Goal: Information Seeking & Learning: Learn about a topic

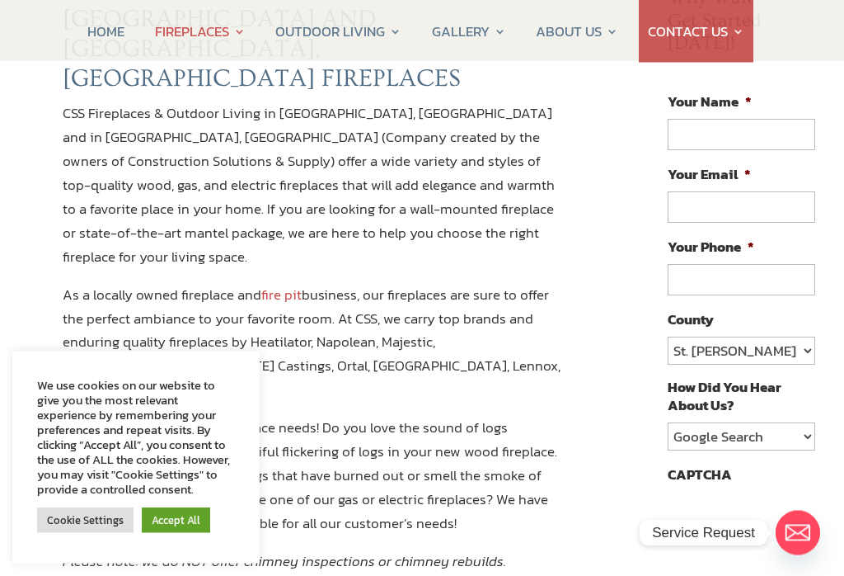
scroll to position [206, 0]
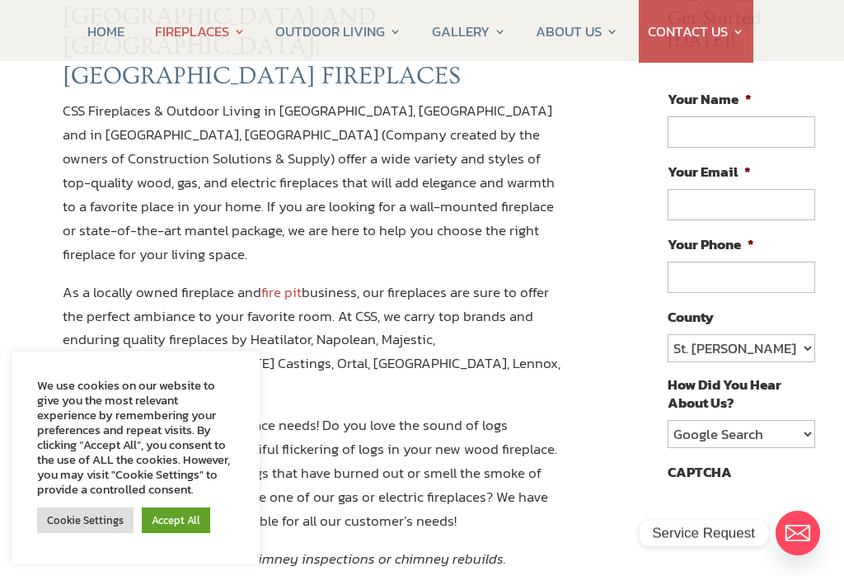
click at [99, 533] on link "Cookie Settings" at bounding box center [85, 520] width 96 height 26
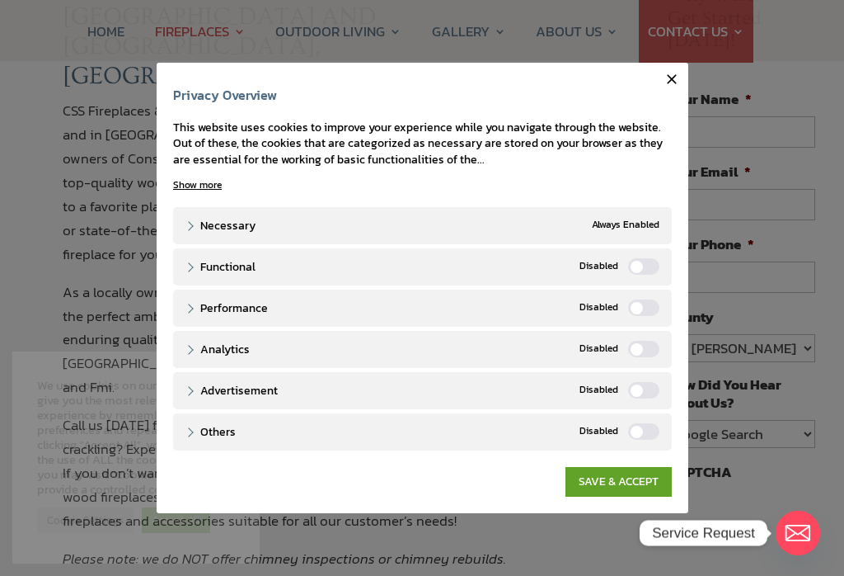
click at [637, 275] on label "Functional" at bounding box center [643, 266] width 31 height 16
click at [0, 0] on input "Functional" at bounding box center [0, 0] width 0 height 0
click at [639, 312] on label "Performance" at bounding box center [643, 307] width 31 height 16
click at [0, 0] on input "Performance" at bounding box center [0, 0] width 0 height 0
click at [642, 357] on label "Analytics" at bounding box center [643, 349] width 31 height 16
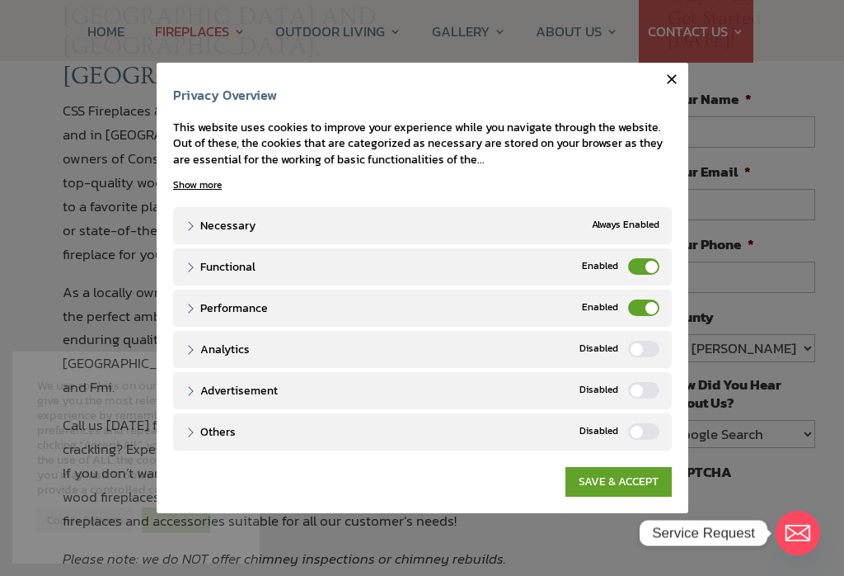
click at [0, 0] on input "Analytics" at bounding box center [0, 0] width 0 height 0
click at [642, 398] on label "Advertisement" at bounding box center [643, 390] width 31 height 16
click at [0, 0] on input "Advertisement" at bounding box center [0, 0] width 0 height 0
click at [658, 440] on label "Others" at bounding box center [643, 431] width 31 height 16
click at [0, 0] on input "Others" at bounding box center [0, 0] width 0 height 0
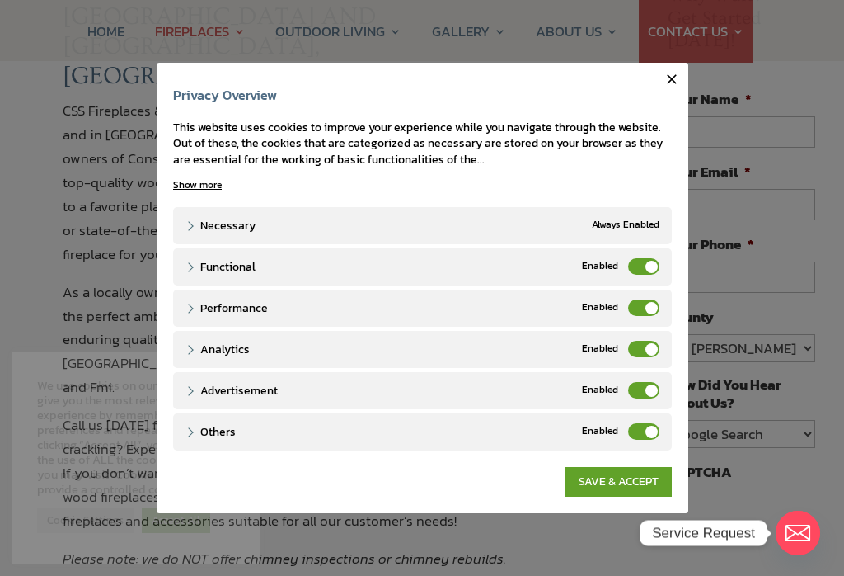
click at [627, 496] on link "SAVE & ACCEPT" at bounding box center [619, 482] width 106 height 30
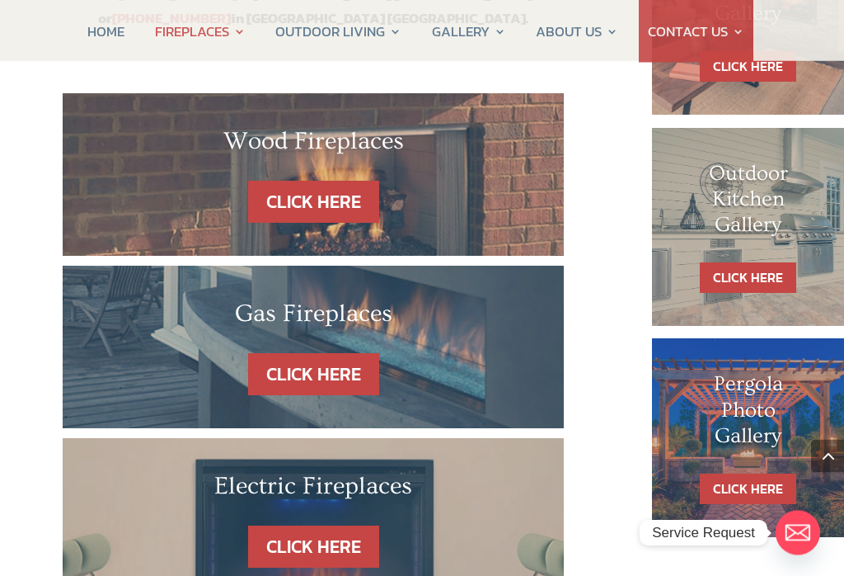
scroll to position [929, 0]
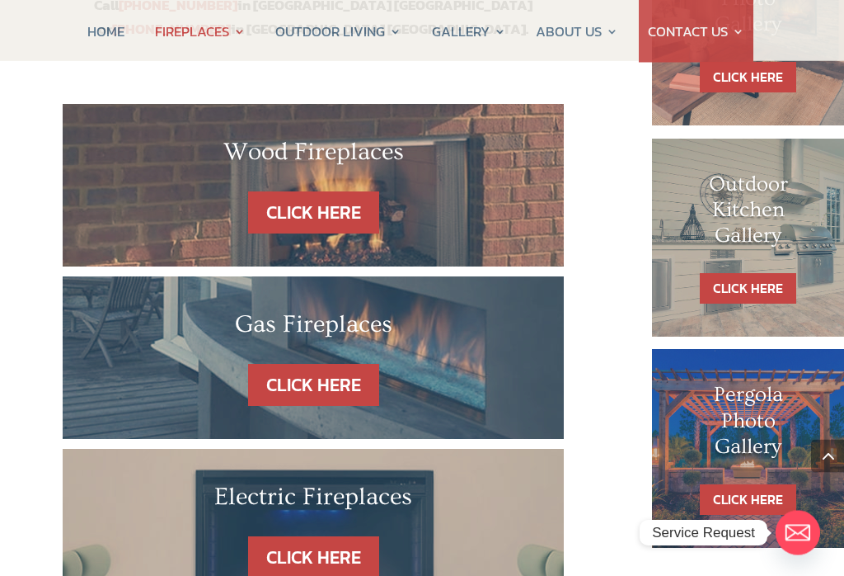
click at [779, 274] on link "CLICK HERE" at bounding box center [748, 289] width 96 height 31
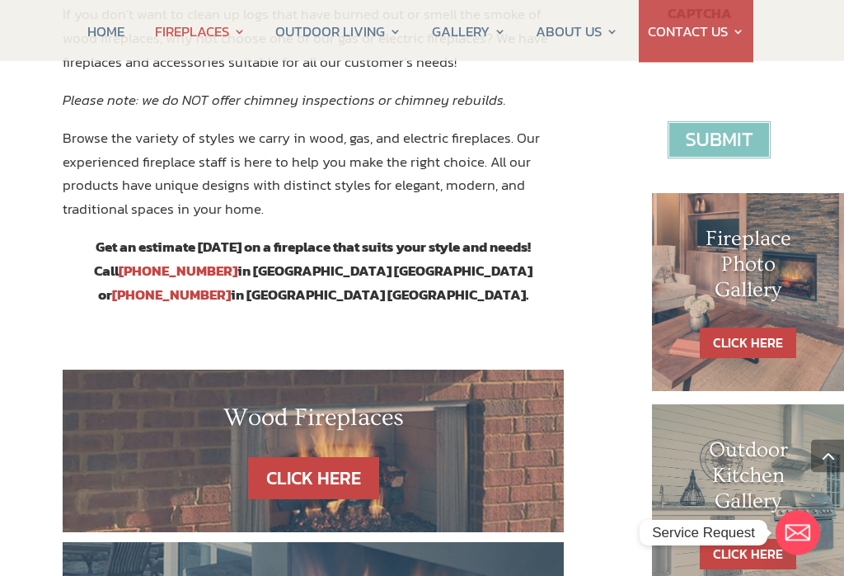
scroll to position [664, 0]
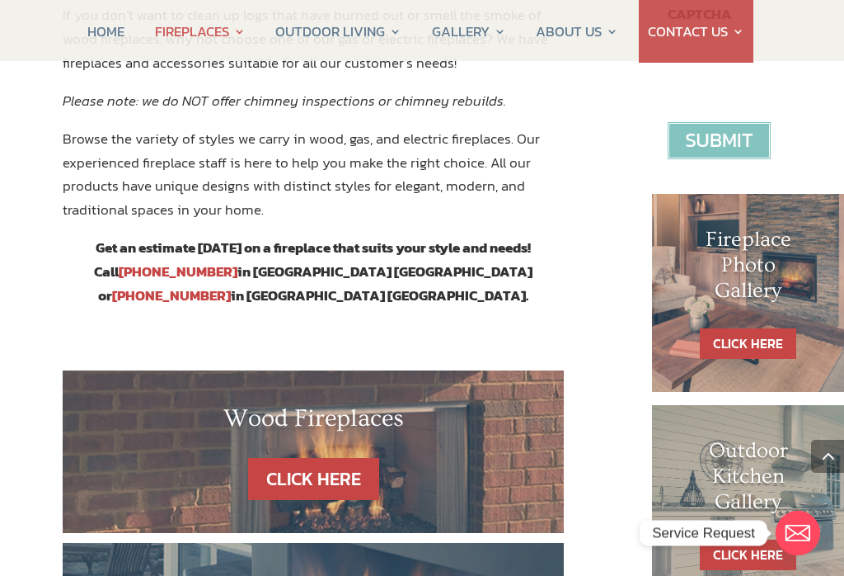
click at [763, 328] on link "CLICK HERE" at bounding box center [748, 343] width 96 height 31
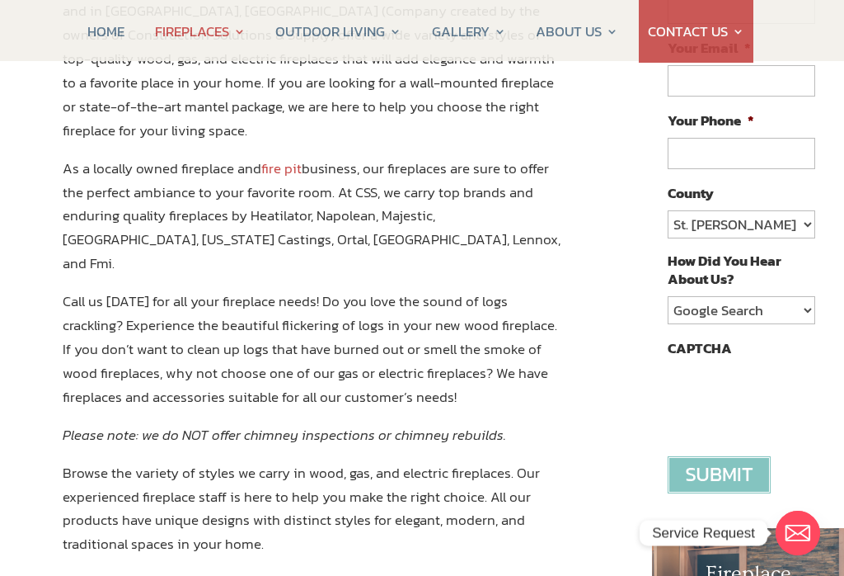
scroll to position [331, 0]
click at [805, 209] on select "St. Johns Clay Volusia Flagler Duval Nassau Other" at bounding box center [742, 223] width 148 height 28
select select "Volusia"
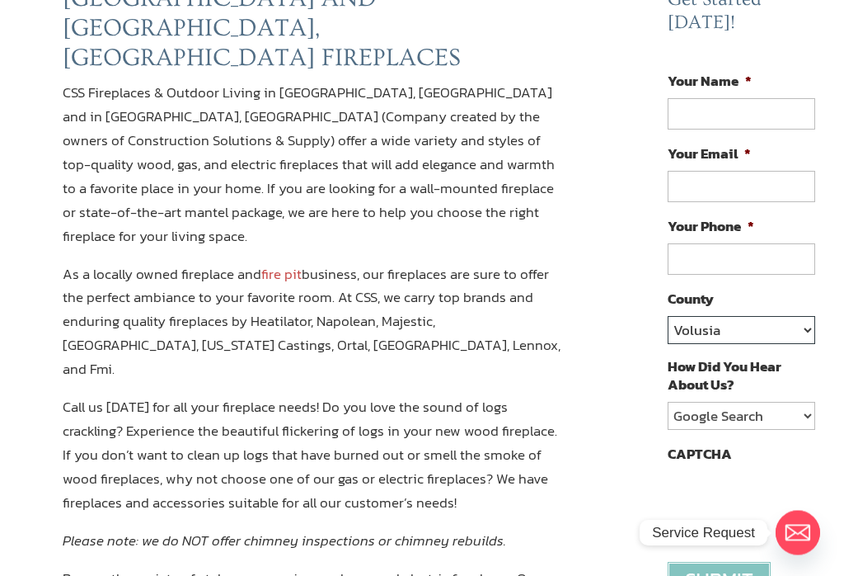
scroll to position [0, 0]
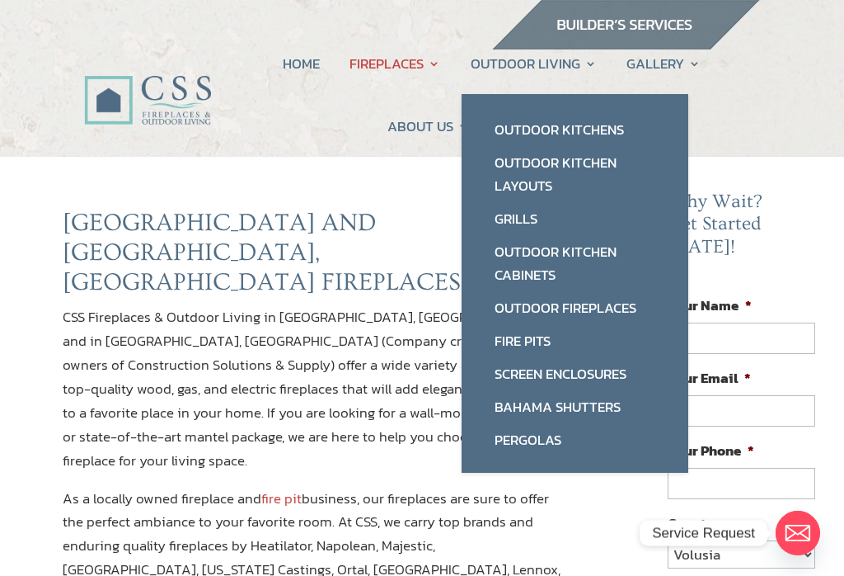
click at [600, 311] on link "Outdoor Fireplaces" at bounding box center [575, 307] width 194 height 33
click at [564, 176] on link "Outdoor Kitchen Layouts" at bounding box center [575, 174] width 194 height 56
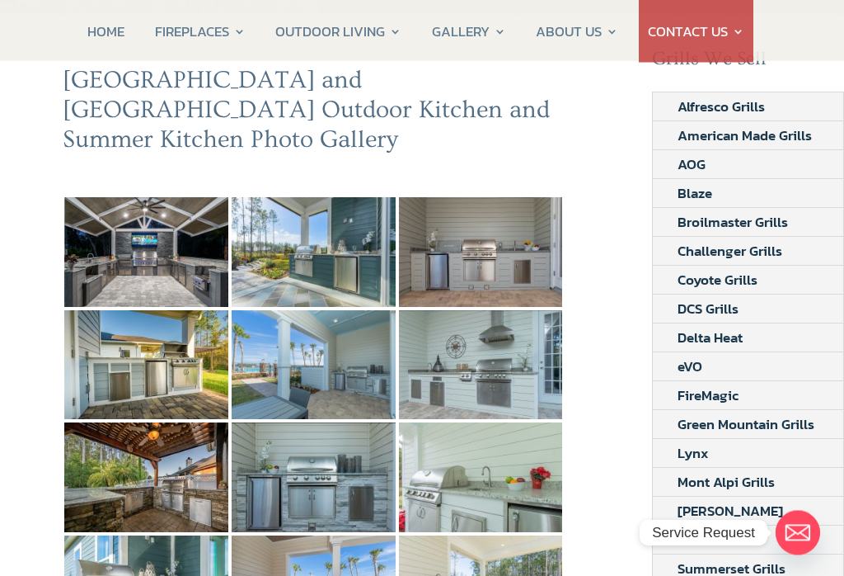
scroll to position [143, 0]
click at [181, 237] on img at bounding box center [146, 251] width 164 height 109
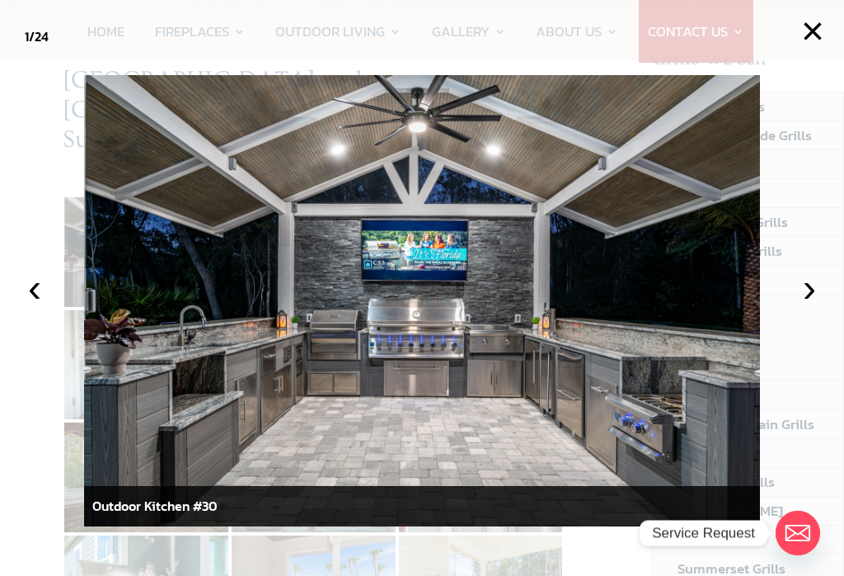
click at [822, 306] on button "›" at bounding box center [810, 288] width 36 height 36
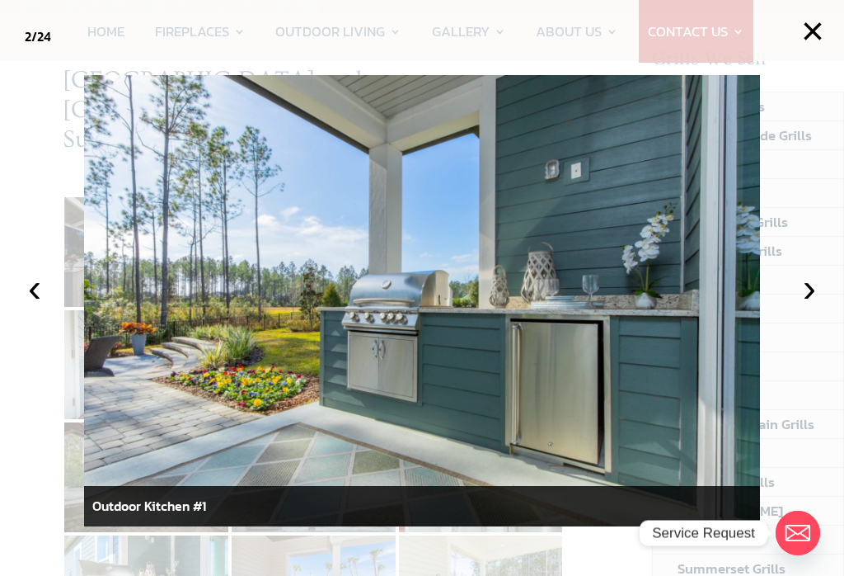
click at [814, 306] on button "›" at bounding box center [810, 288] width 36 height 36
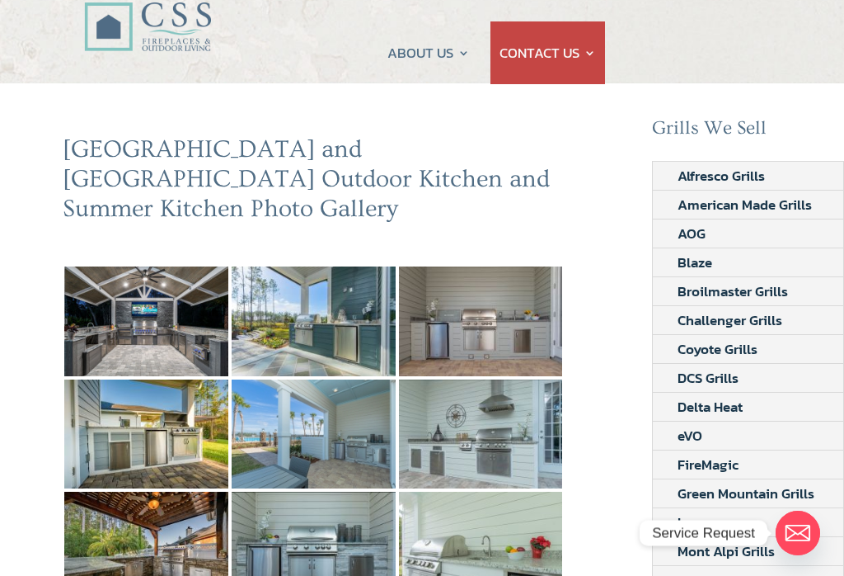
scroll to position [0, 0]
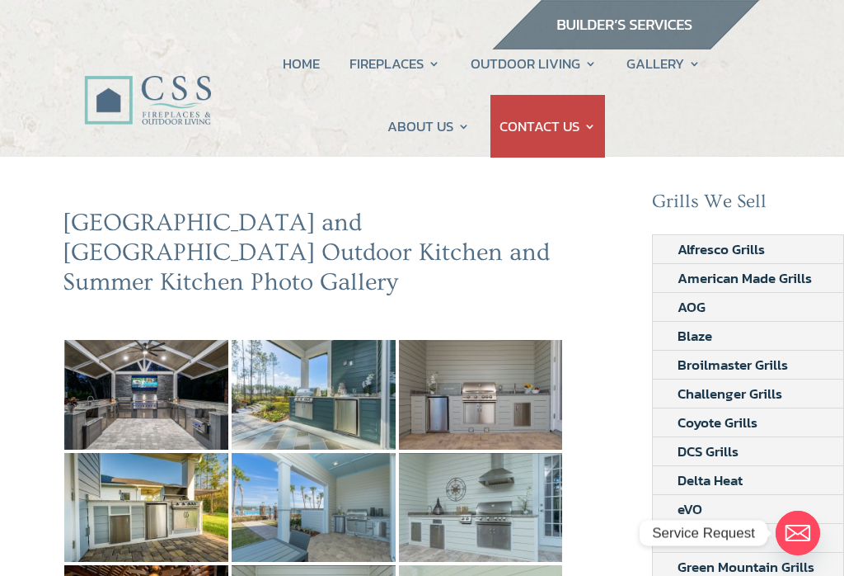
click at [480, 372] on img at bounding box center [481, 394] width 164 height 109
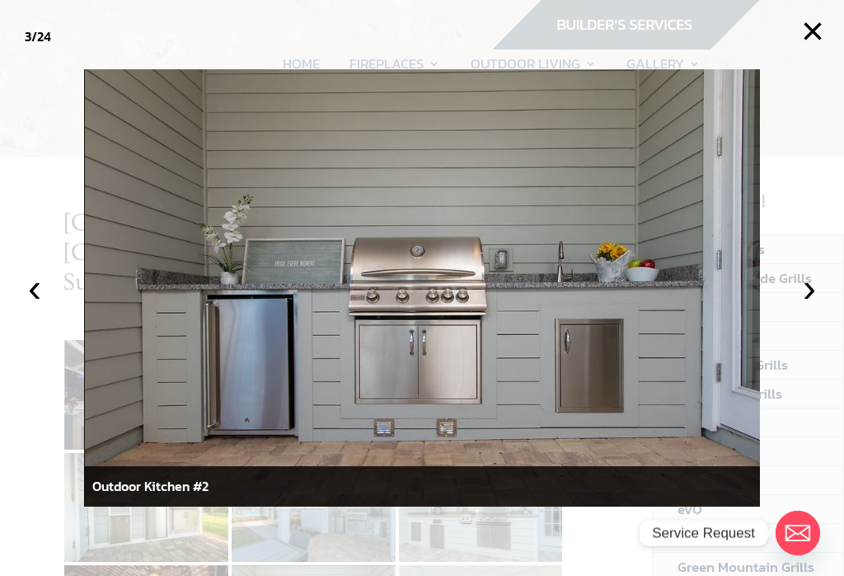
click at [818, 301] on button "›" at bounding box center [810, 288] width 36 height 36
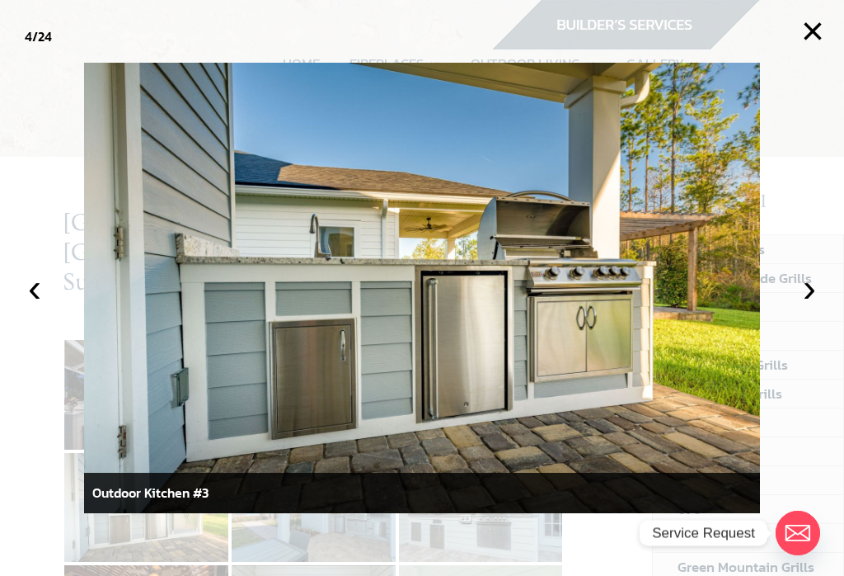
click at [812, 294] on button "›" at bounding box center [810, 288] width 36 height 36
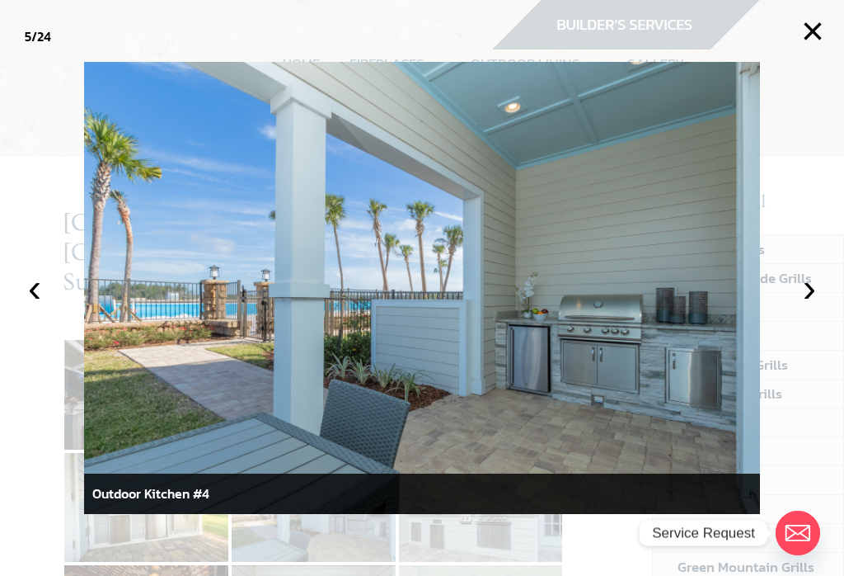
click at [814, 294] on button "›" at bounding box center [810, 288] width 36 height 36
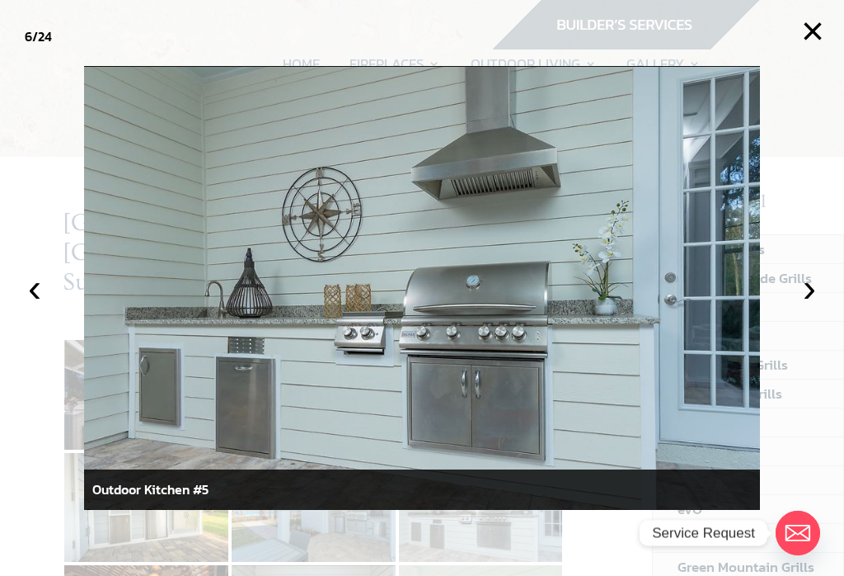
click at [818, 294] on button "›" at bounding box center [810, 288] width 36 height 36
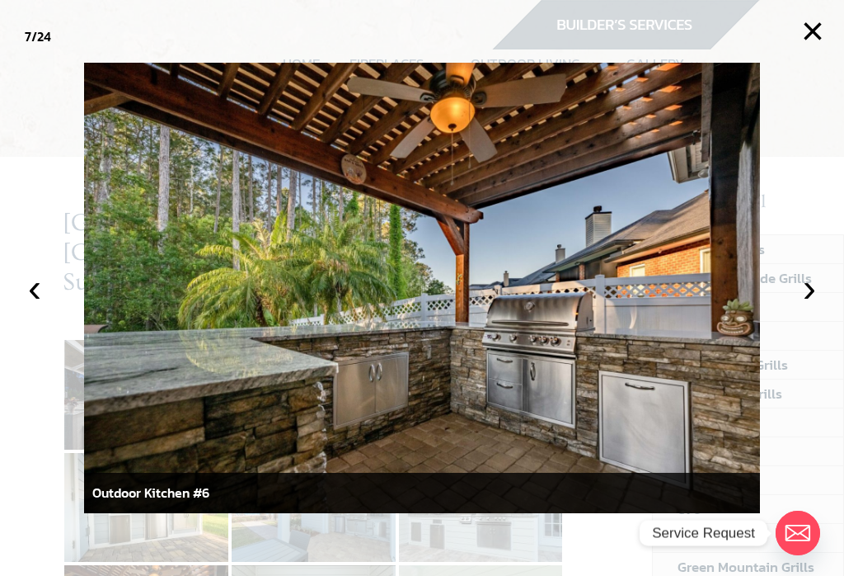
click at [818, 299] on button "›" at bounding box center [810, 288] width 36 height 36
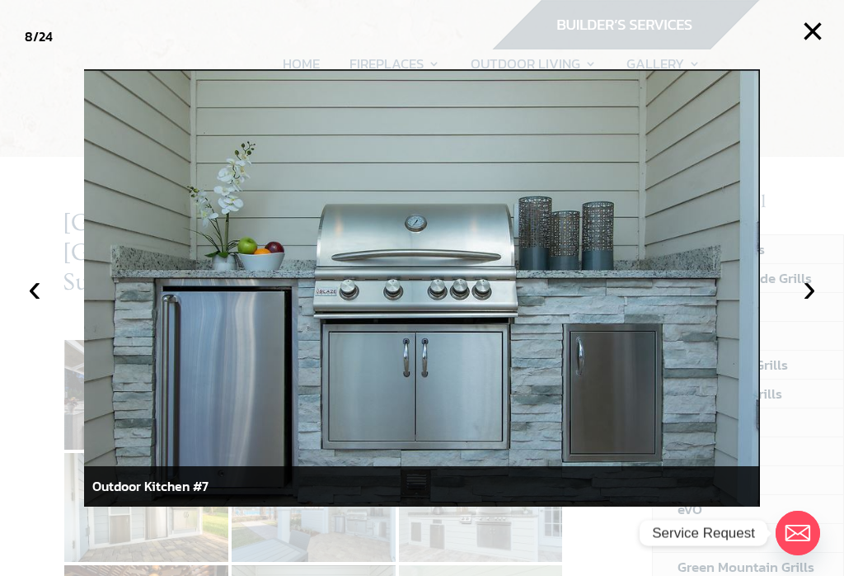
click at [812, 295] on button "›" at bounding box center [810, 288] width 36 height 36
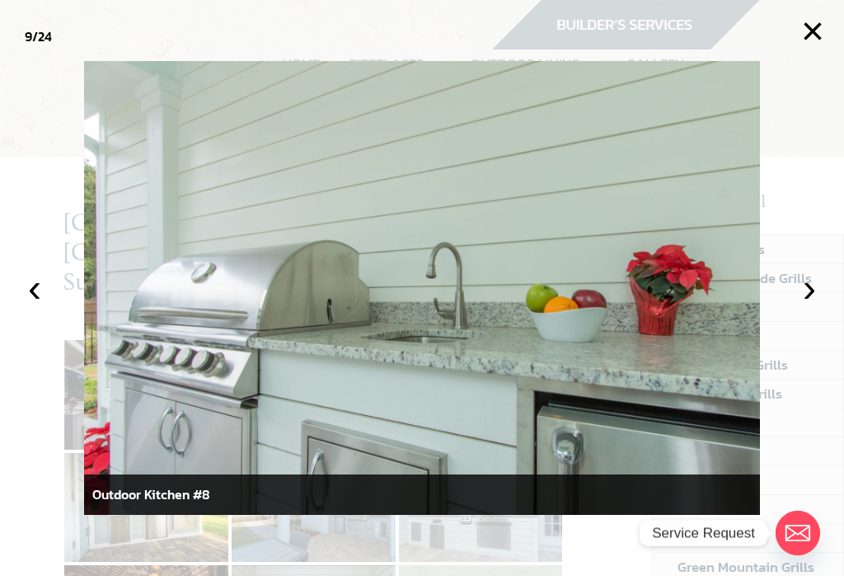
click at [812, 293] on button "›" at bounding box center [810, 288] width 36 height 36
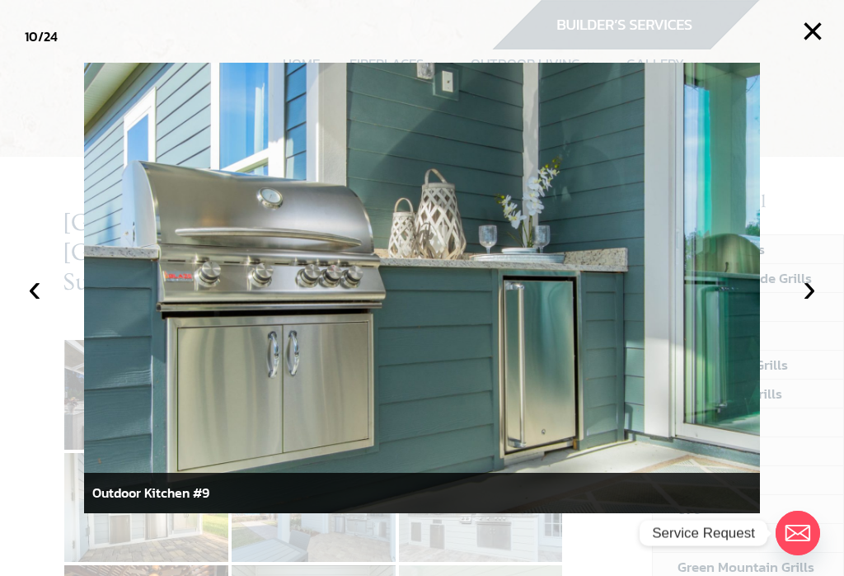
click at [810, 291] on button "›" at bounding box center [810, 288] width 36 height 36
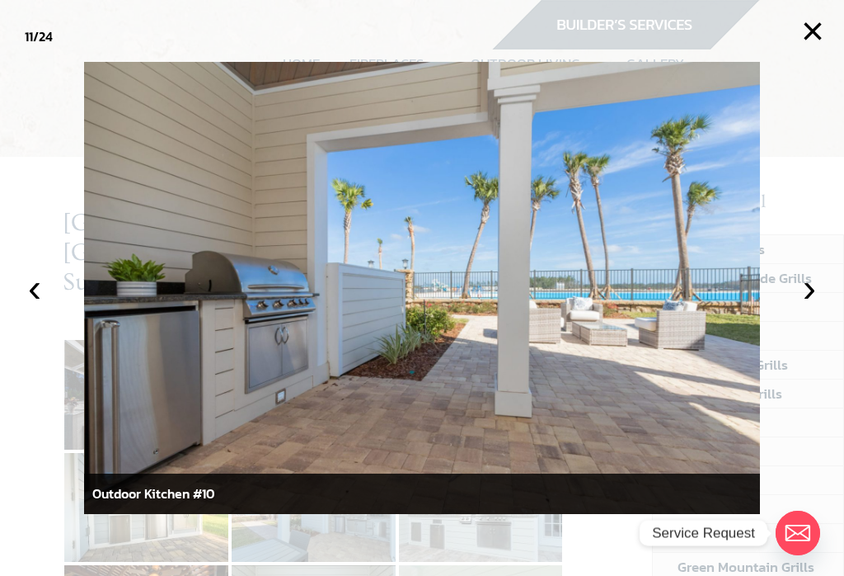
click at [810, 298] on button "›" at bounding box center [810, 288] width 36 height 36
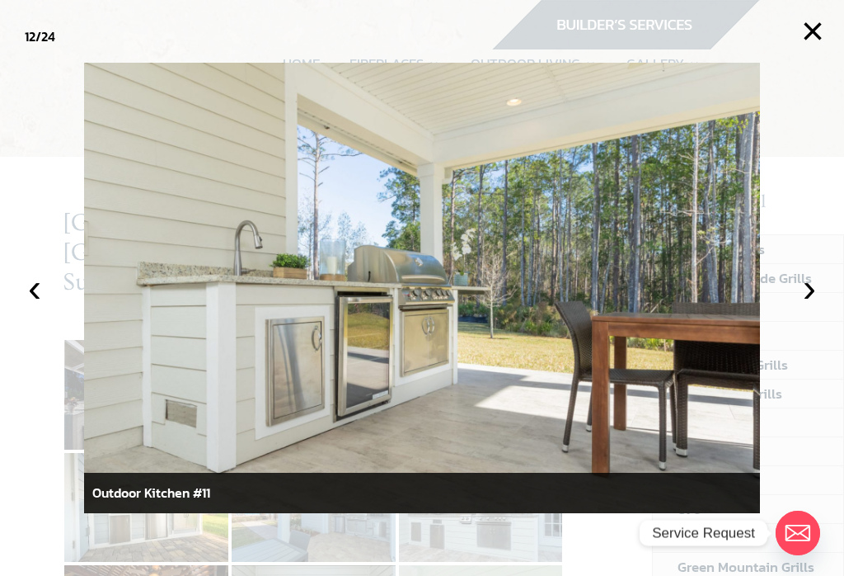
click at [814, 296] on button "›" at bounding box center [810, 288] width 36 height 36
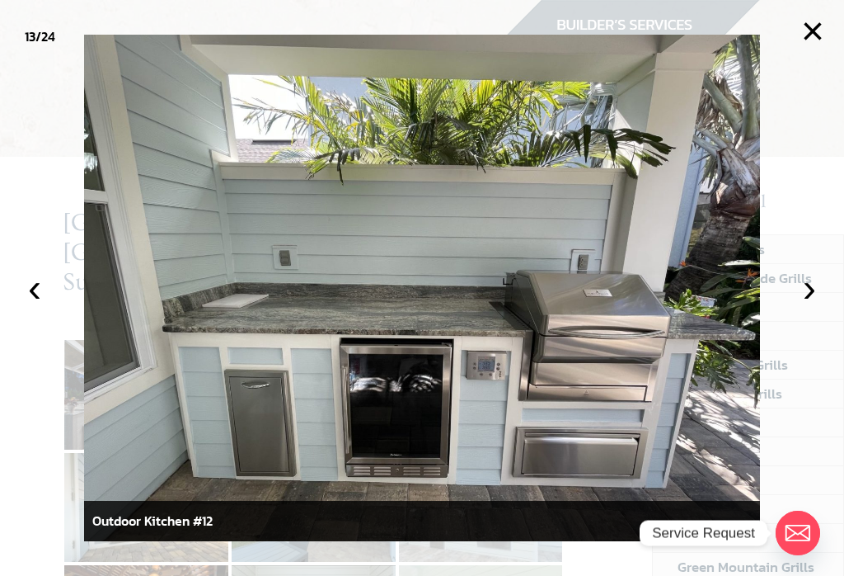
click at [812, 306] on button "›" at bounding box center [810, 288] width 36 height 36
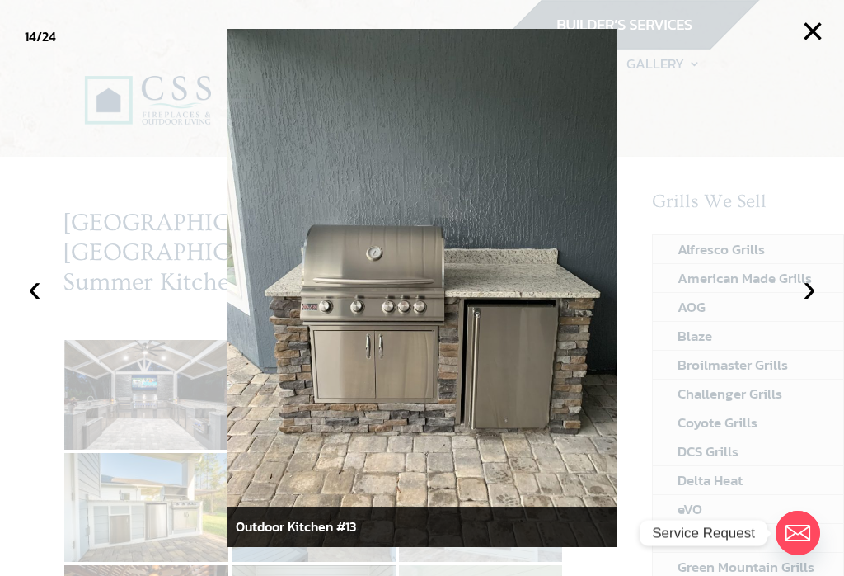
click at [809, 303] on button "›" at bounding box center [810, 288] width 36 height 36
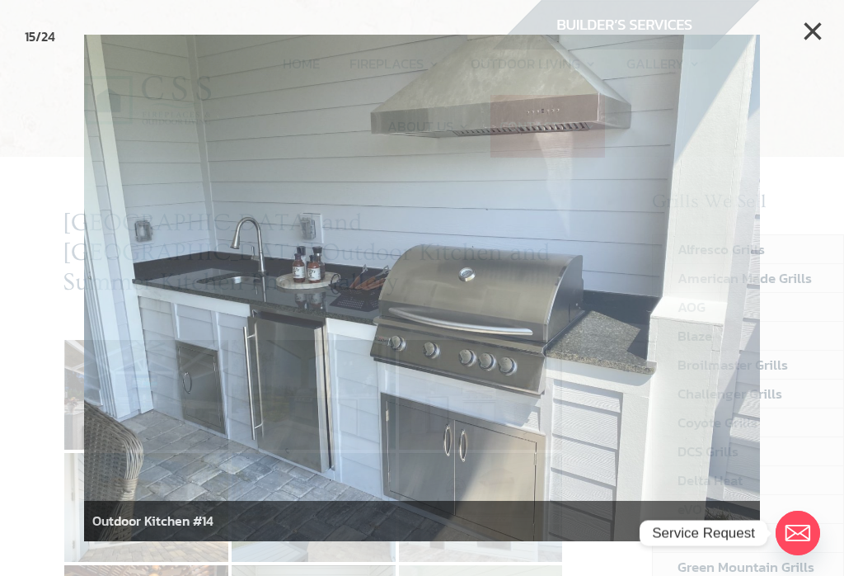
click at [823, 308] on div at bounding box center [422, 288] width 844 height 576
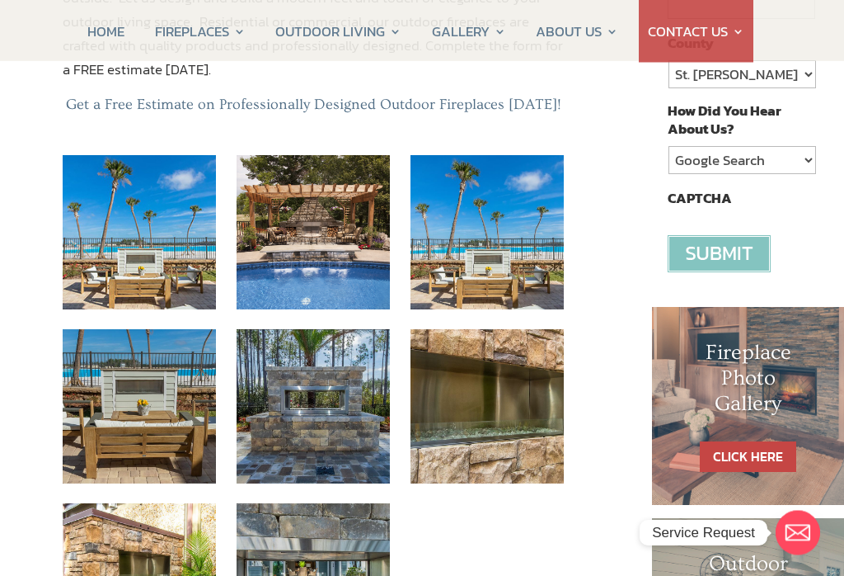
scroll to position [480, 0]
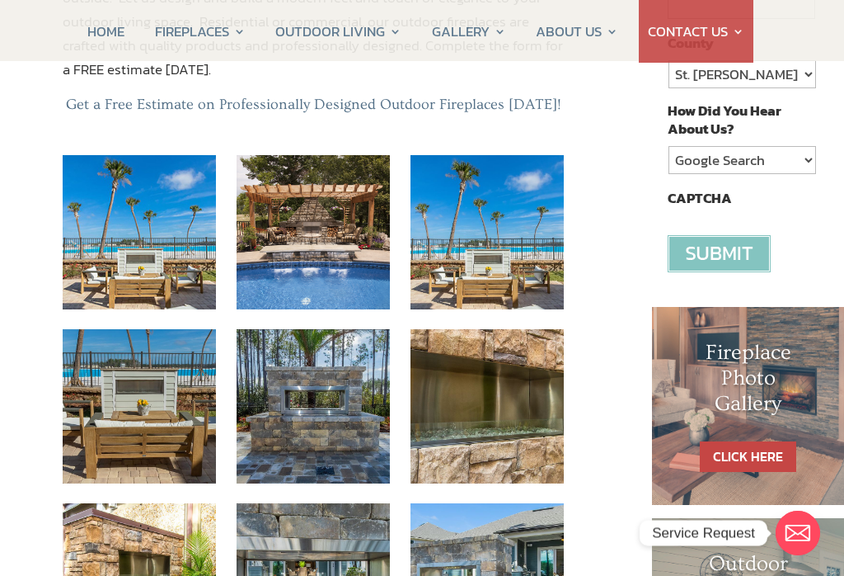
click at [116, 503] on img at bounding box center [139, 579] width 153 height 153
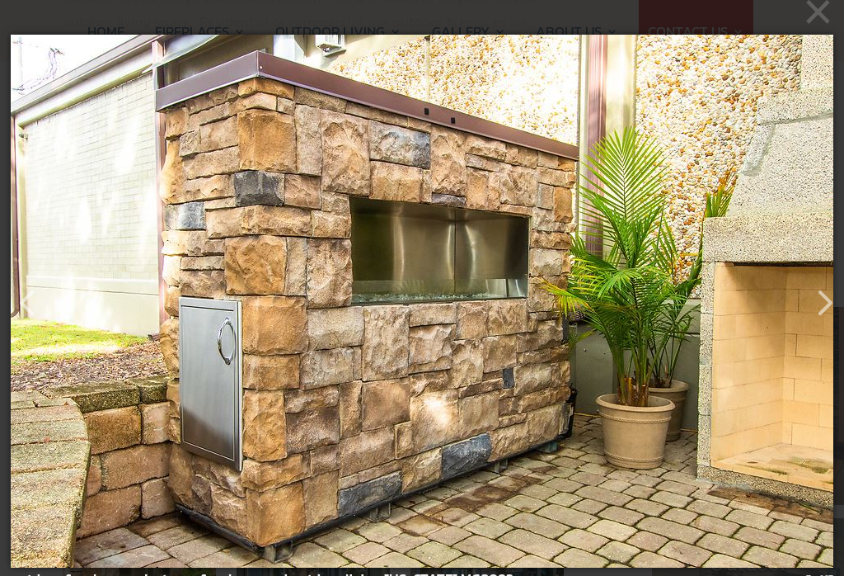
click at [831, 303] on button "button" at bounding box center [817, 295] width 40 height 40
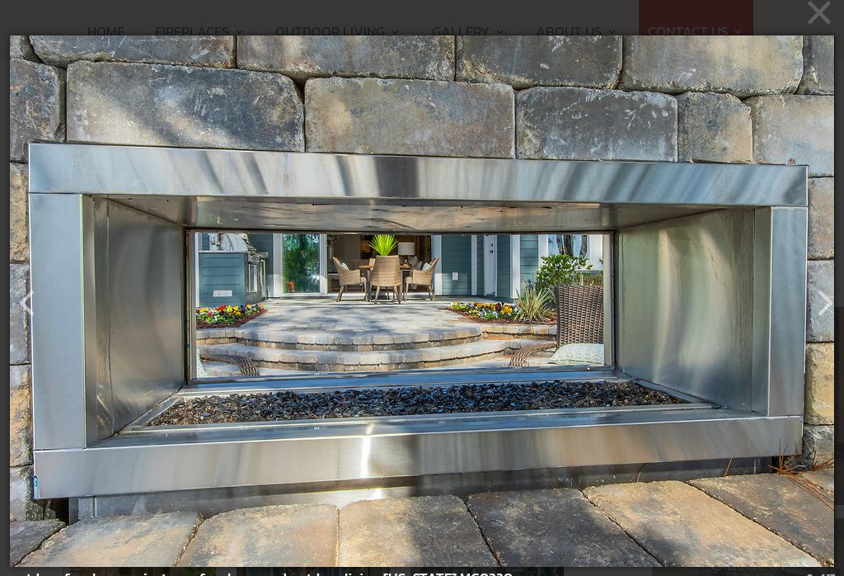
click at [836, 312] on button "button" at bounding box center [817, 295] width 40 height 40
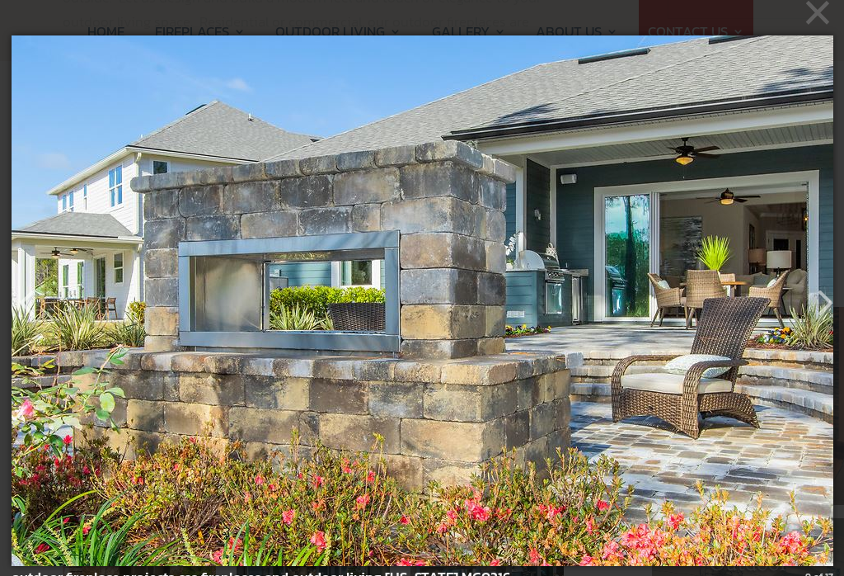
click at [828, 313] on button "button" at bounding box center [817, 295] width 40 height 40
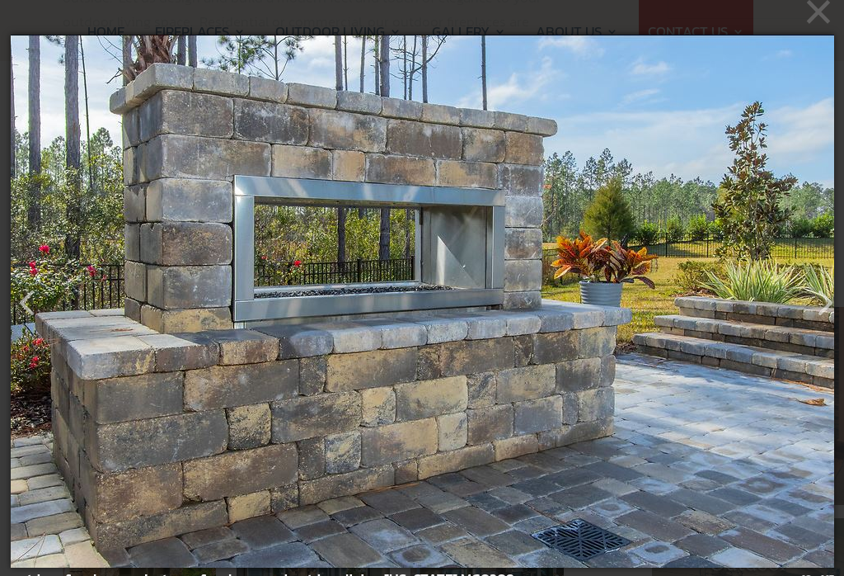
click at [834, 313] on button "button" at bounding box center [817, 295] width 40 height 40
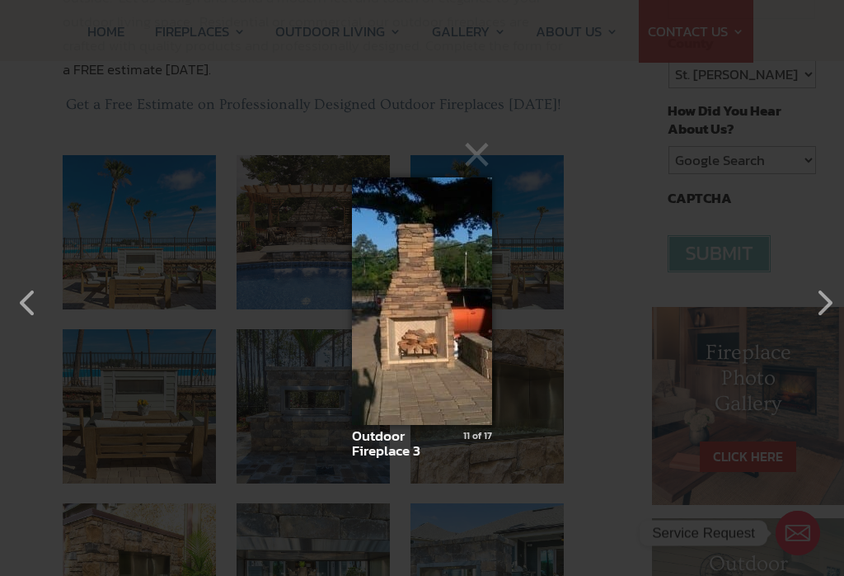
click at [836, 314] on button "button" at bounding box center [817, 295] width 40 height 40
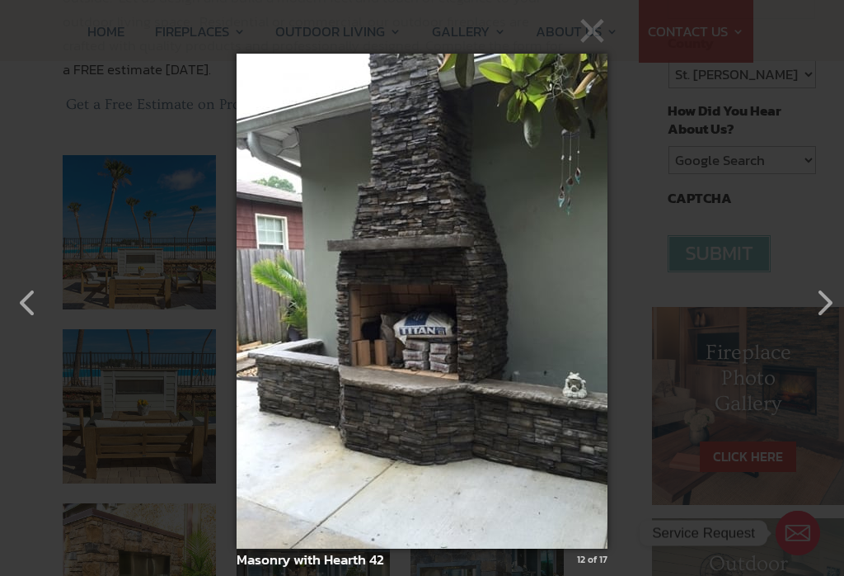
click at [827, 314] on button "button" at bounding box center [817, 295] width 40 height 40
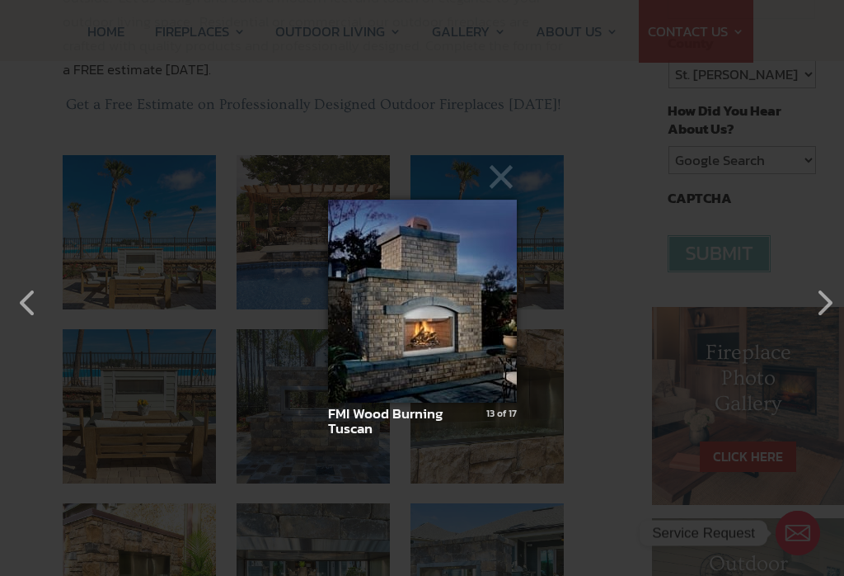
click at [834, 314] on button "button" at bounding box center [817, 295] width 40 height 40
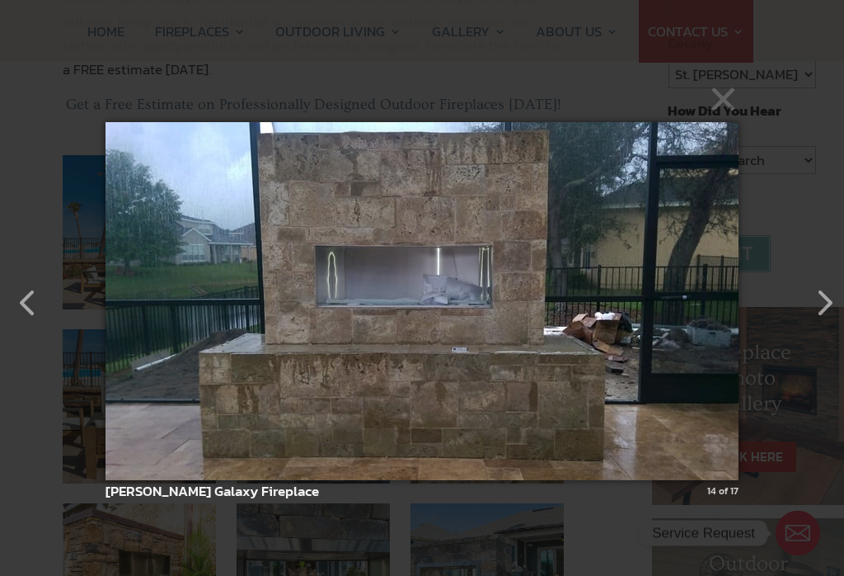
click at [836, 314] on button "button" at bounding box center [817, 295] width 40 height 40
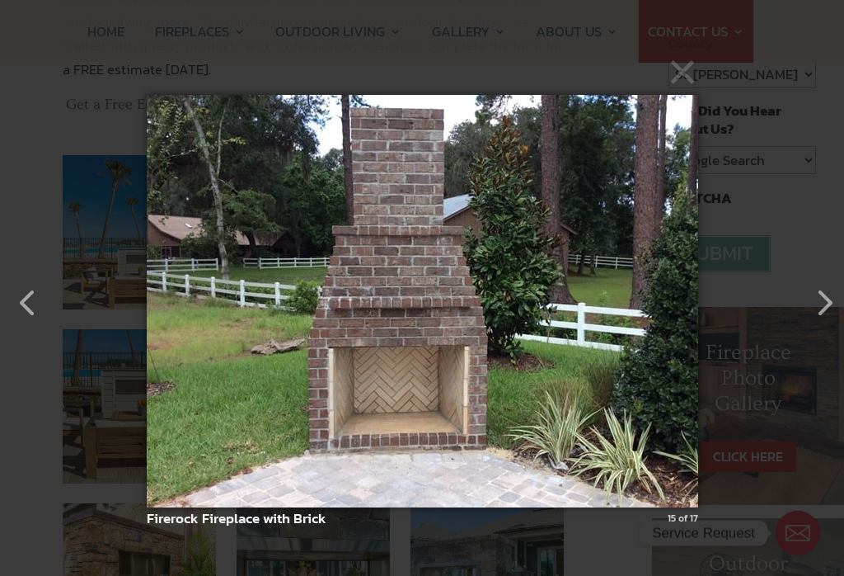
click at [836, 314] on button "button" at bounding box center [817, 295] width 40 height 40
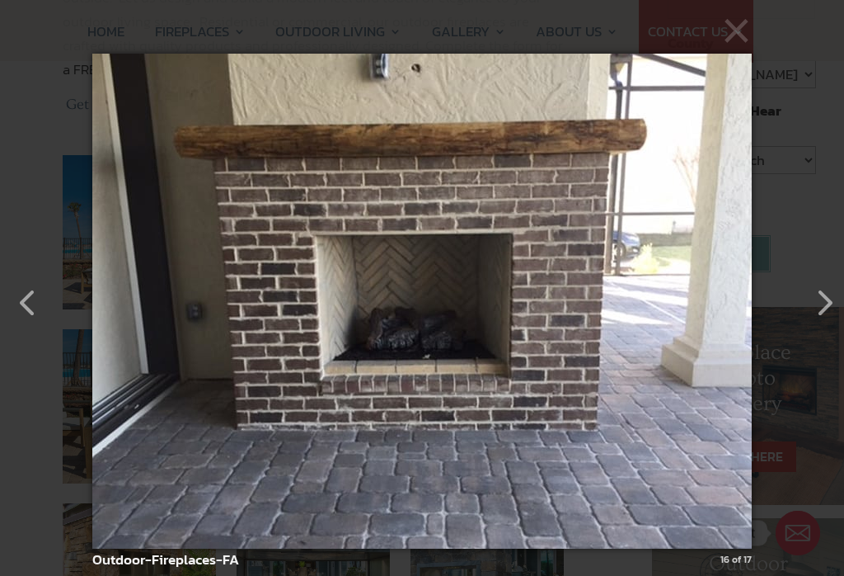
click at [836, 314] on button "button" at bounding box center [817, 295] width 40 height 40
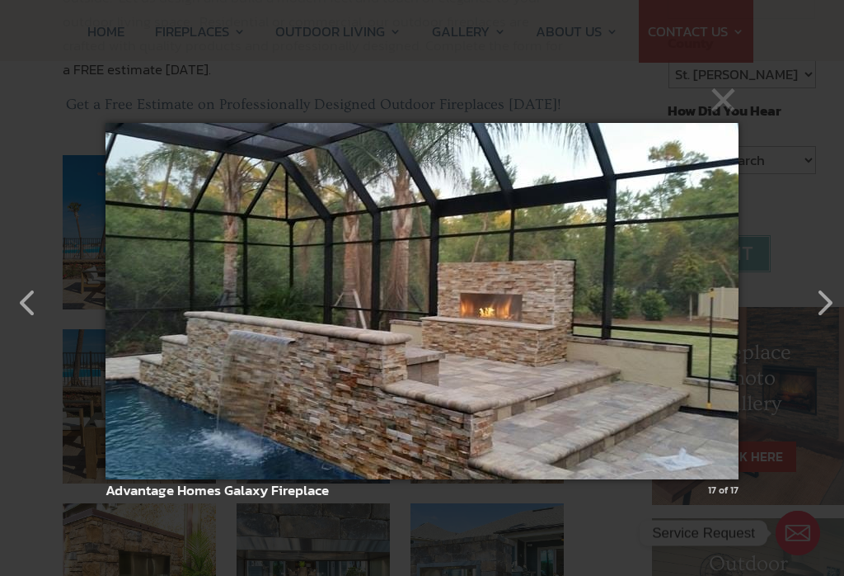
click at [836, 314] on button "button" at bounding box center [817, 295] width 40 height 40
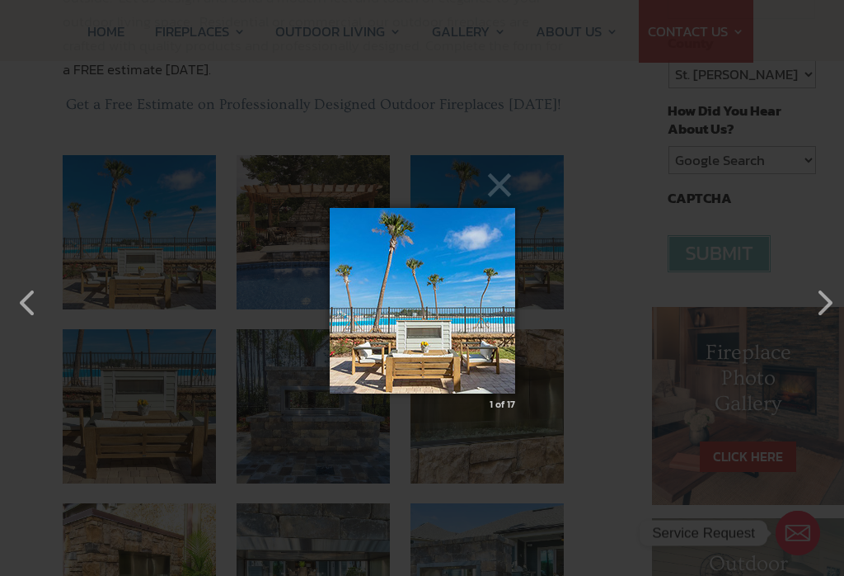
click at [818, 302] on button "button" at bounding box center [817, 295] width 40 height 40
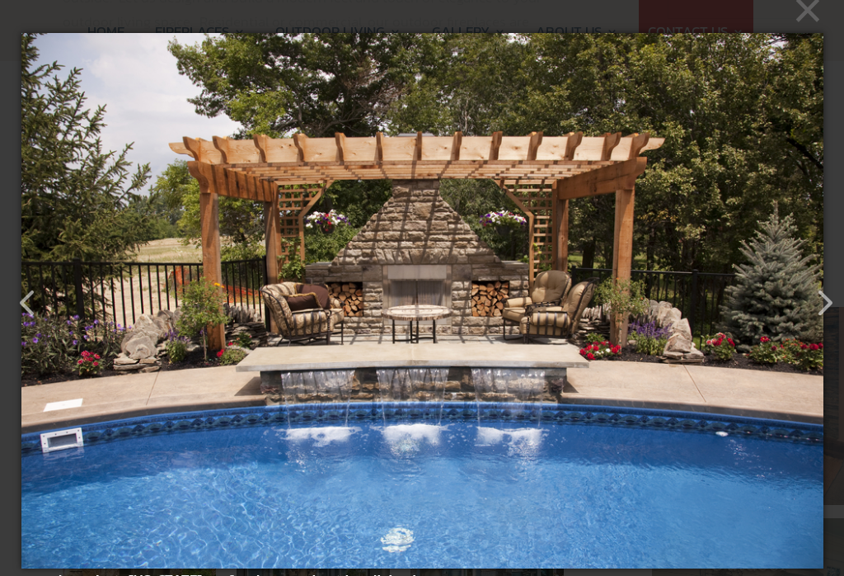
click at [821, 303] on button "button" at bounding box center [817, 295] width 40 height 40
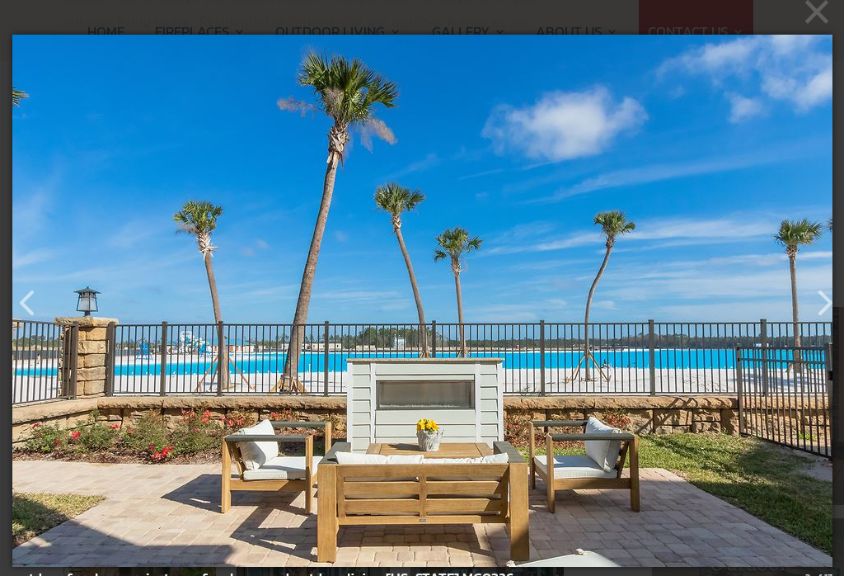
click at [823, 298] on button "button" at bounding box center [817, 295] width 40 height 40
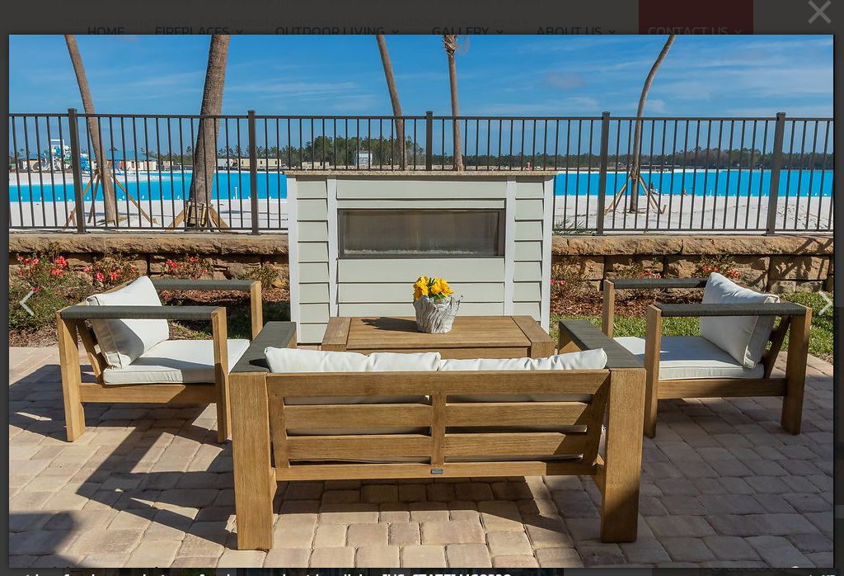
click at [825, 303] on button "button" at bounding box center [817, 295] width 40 height 40
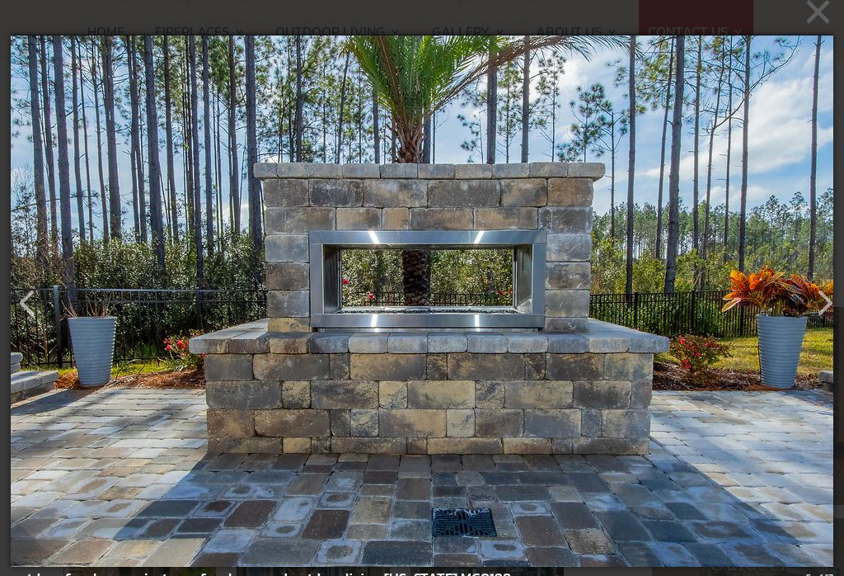
click at [821, 304] on button "button" at bounding box center [817, 295] width 40 height 40
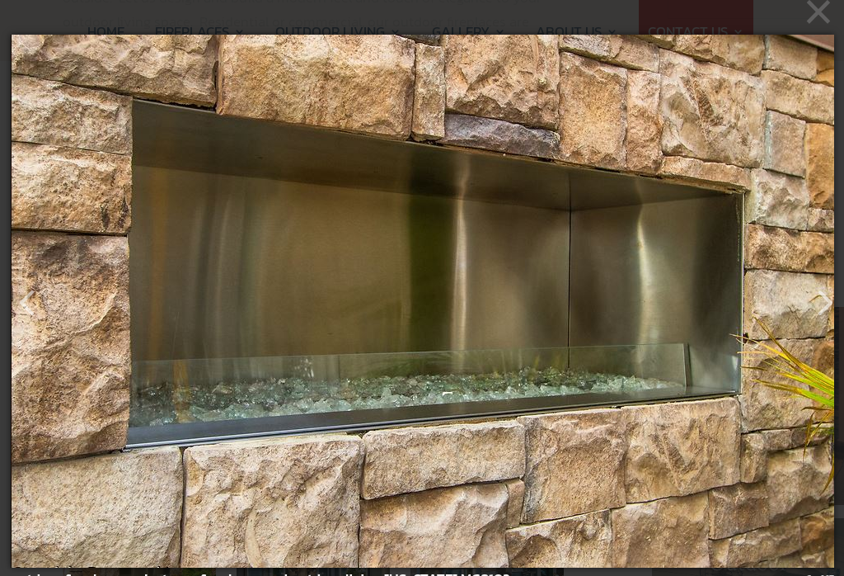
click at [823, 306] on button "button" at bounding box center [817, 295] width 40 height 40
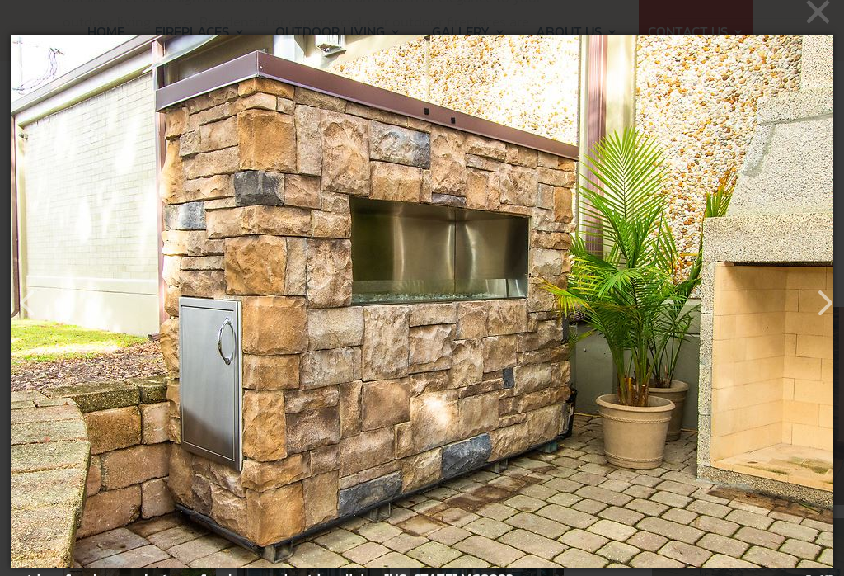
click at [823, 301] on button "button" at bounding box center [817, 295] width 40 height 40
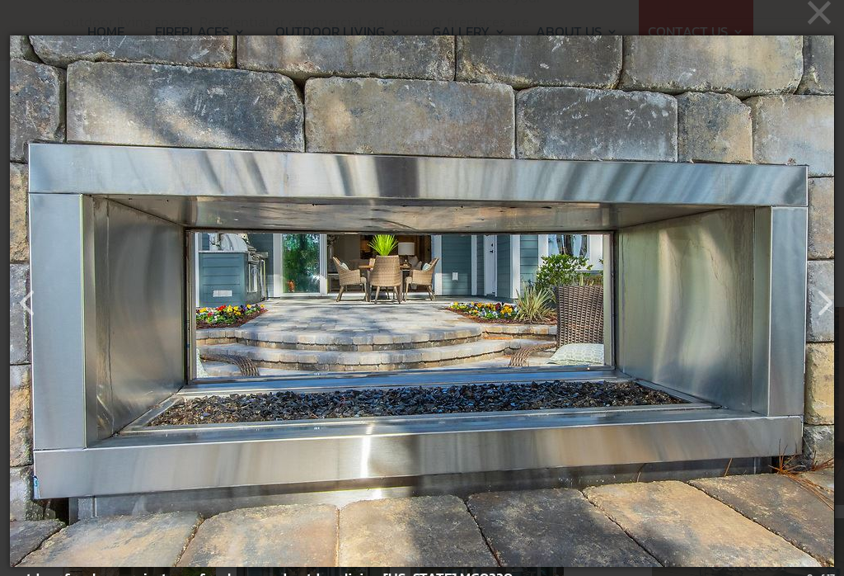
click at [823, 305] on button "button" at bounding box center [817, 295] width 40 height 40
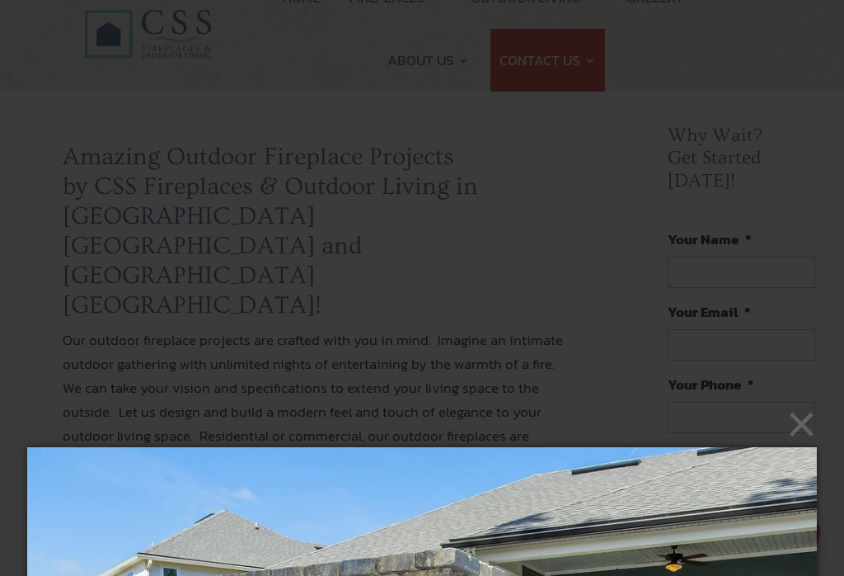
scroll to position [0, 0]
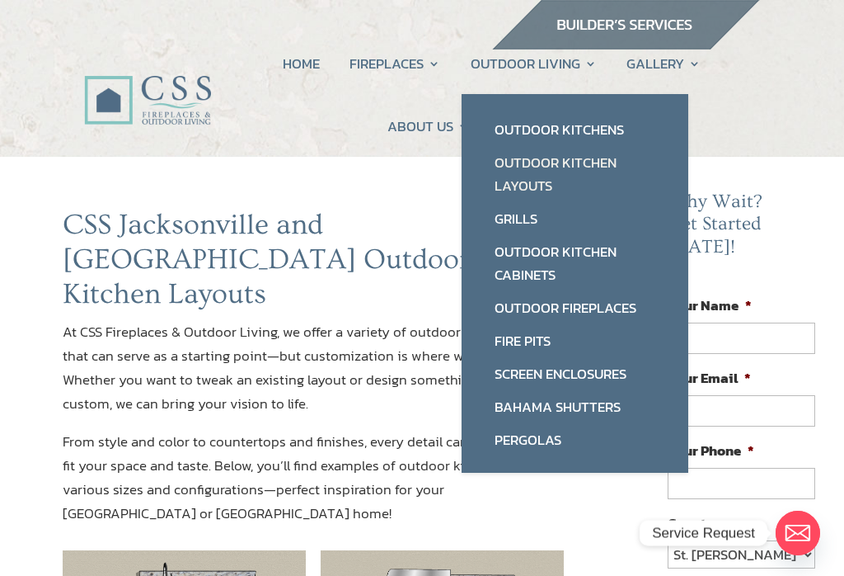
click at [525, 451] on link "Pergolas" at bounding box center [575, 439] width 194 height 33
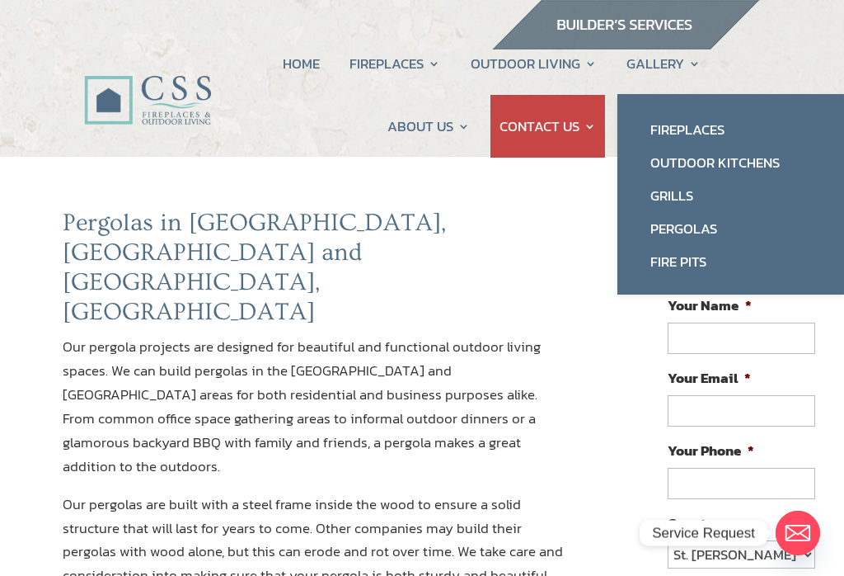
click at [764, 162] on link "Outdoor Kitchens" at bounding box center [731, 162] width 194 height 33
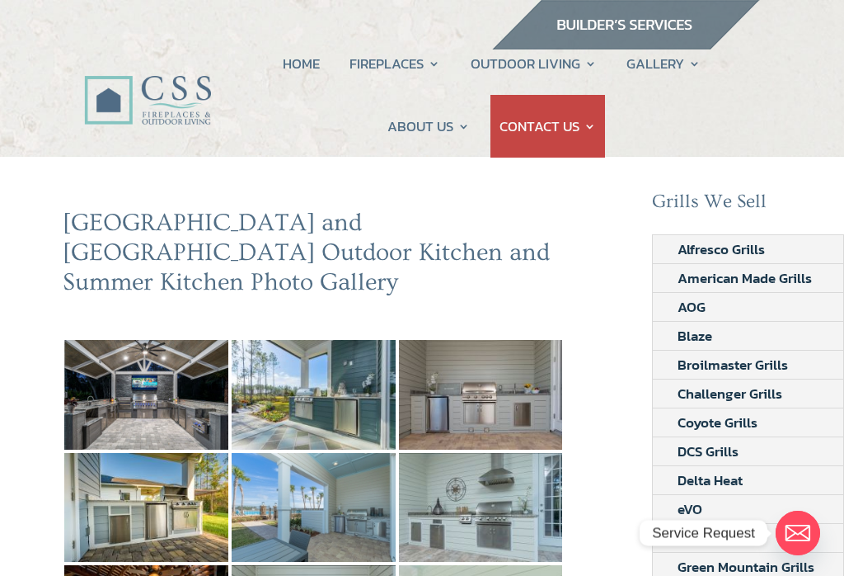
click at [123, 356] on img at bounding box center [146, 394] width 164 height 109
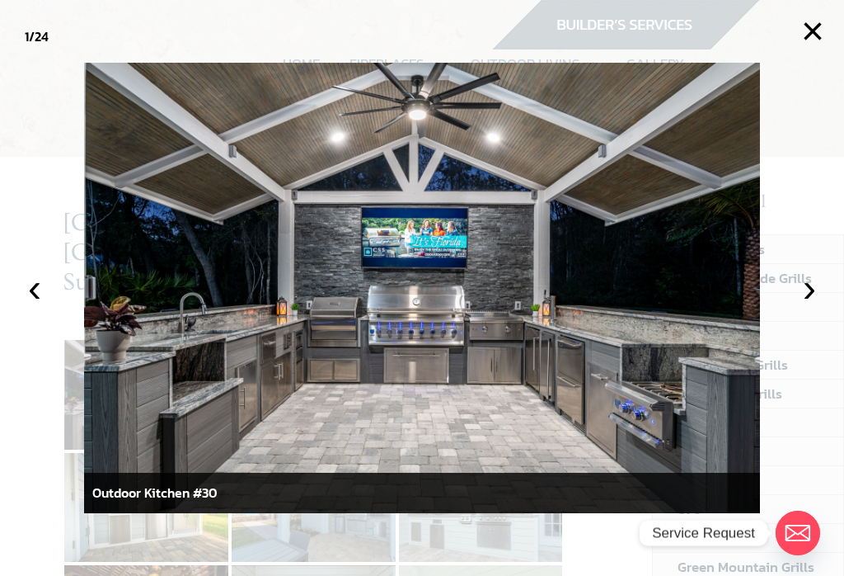
click at [815, 277] on button "›" at bounding box center [810, 288] width 36 height 36
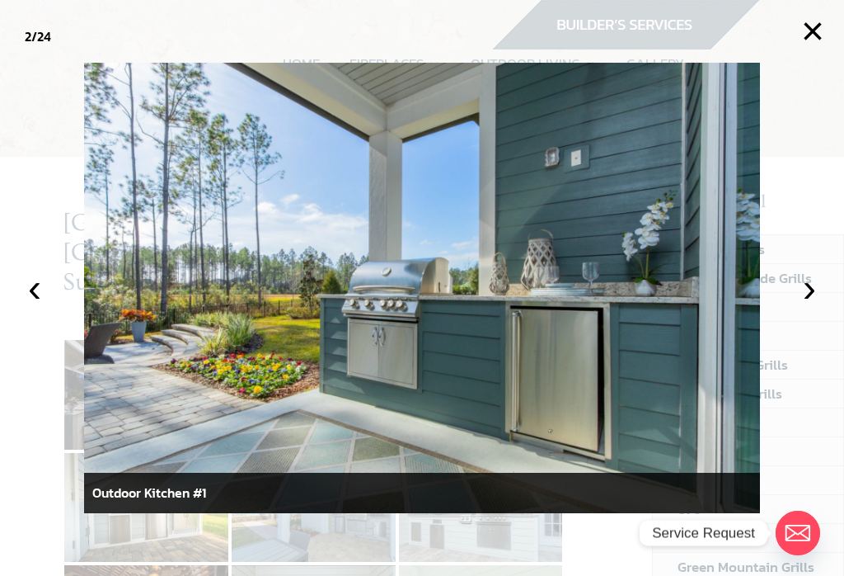
click at [822, 299] on button "›" at bounding box center [810, 288] width 36 height 36
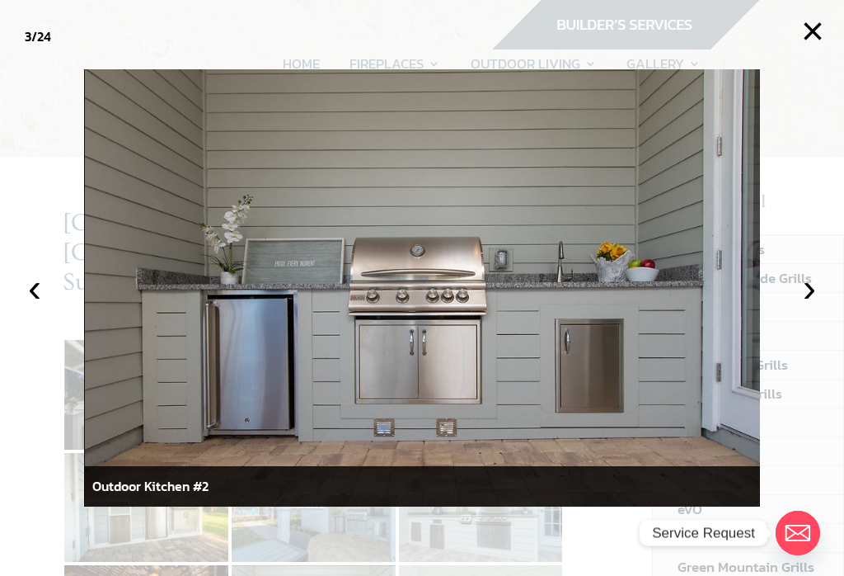
click at [819, 295] on button "›" at bounding box center [810, 288] width 36 height 36
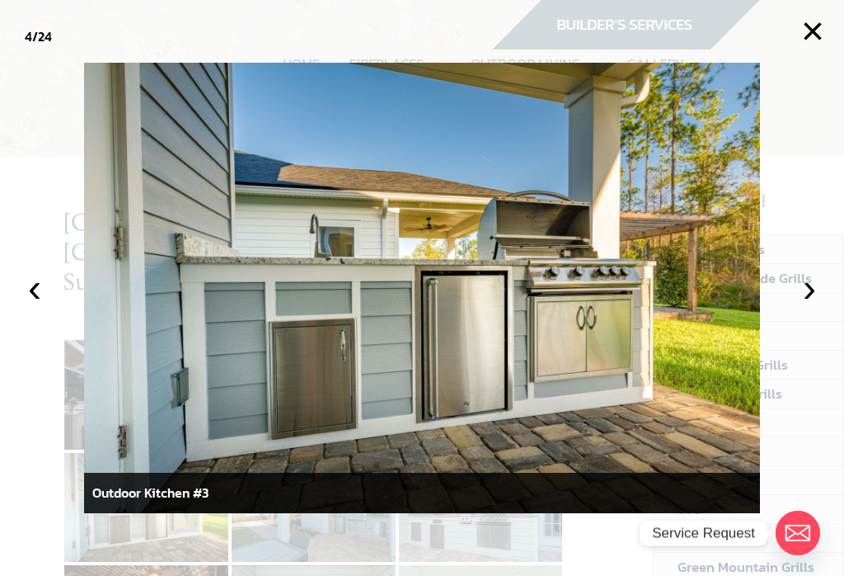
click at [827, 295] on button "›" at bounding box center [810, 288] width 36 height 36
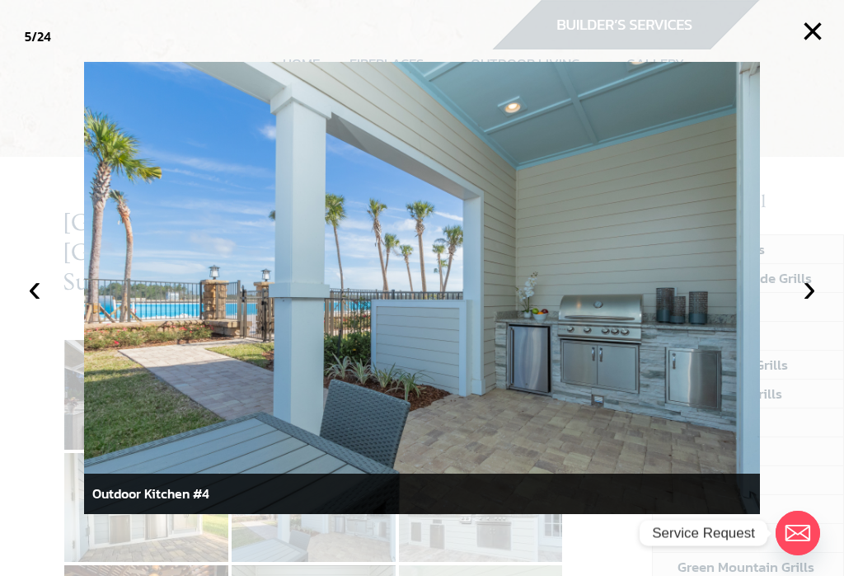
click at [821, 293] on button "›" at bounding box center [810, 288] width 36 height 36
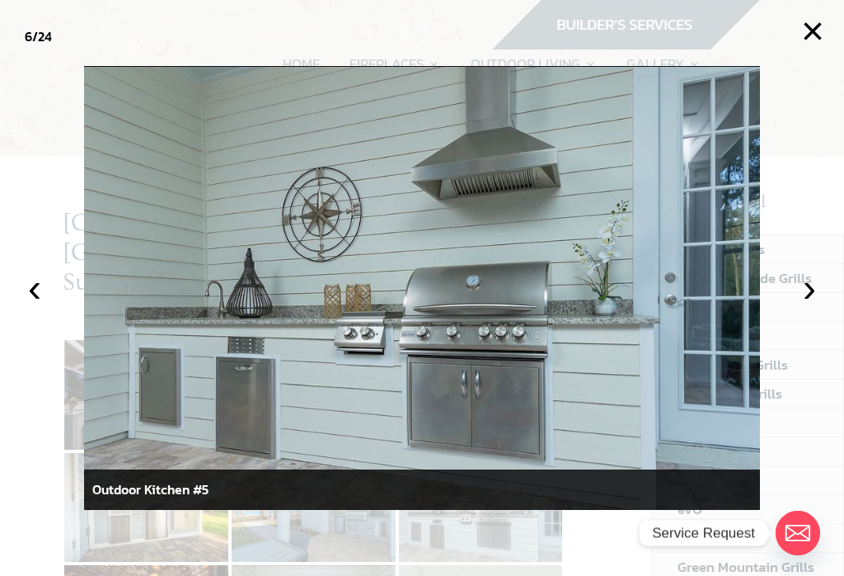
click at [822, 294] on button "›" at bounding box center [810, 288] width 36 height 36
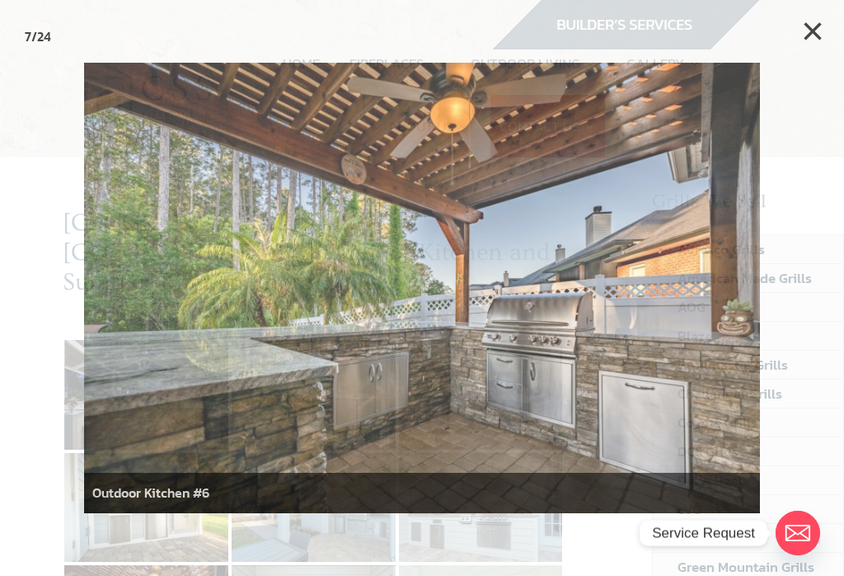
click at [813, 28] on button "×" at bounding box center [813, 31] width 36 height 36
